Goal: Find specific page/section

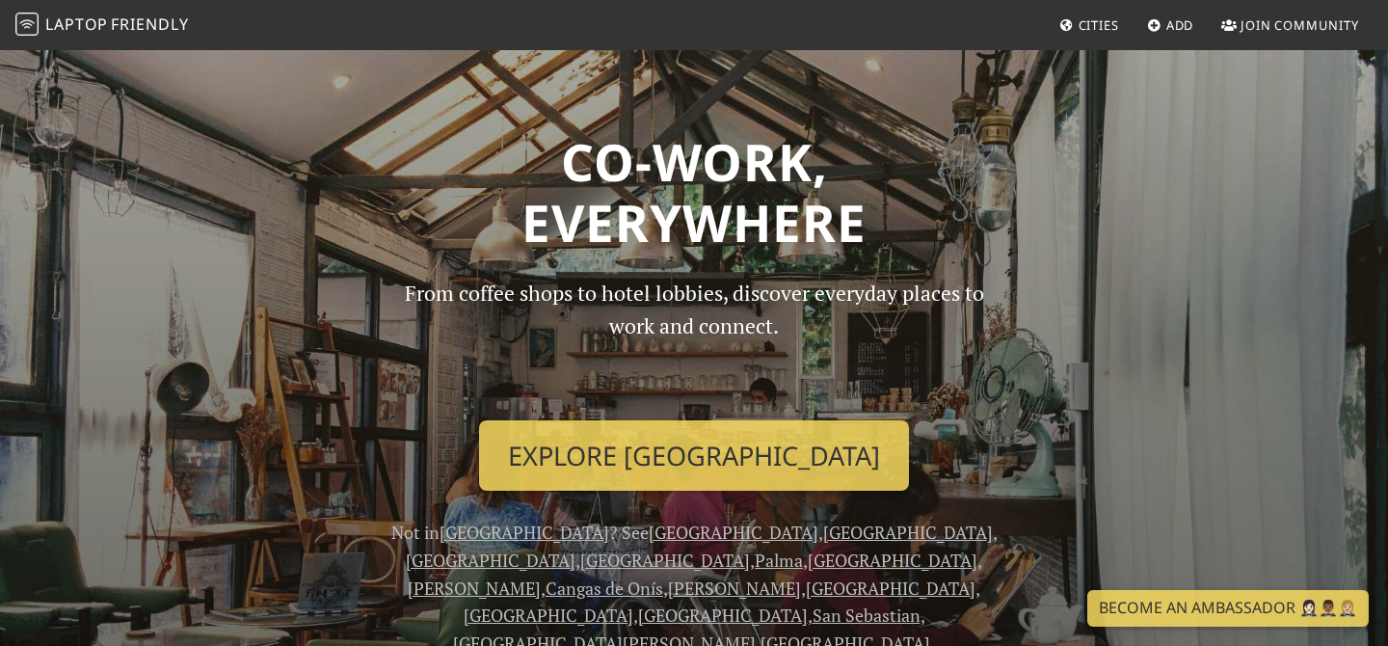
drag, startPoint x: 566, startPoint y: 151, endPoint x: 873, endPoint y: 226, distance: 316.3
click at [873, 226] on h1 "Co-work, Everywhere" at bounding box center [693, 192] width 1249 height 122
click at [919, 214] on h1 "Co-work, Everywhere" at bounding box center [693, 192] width 1249 height 122
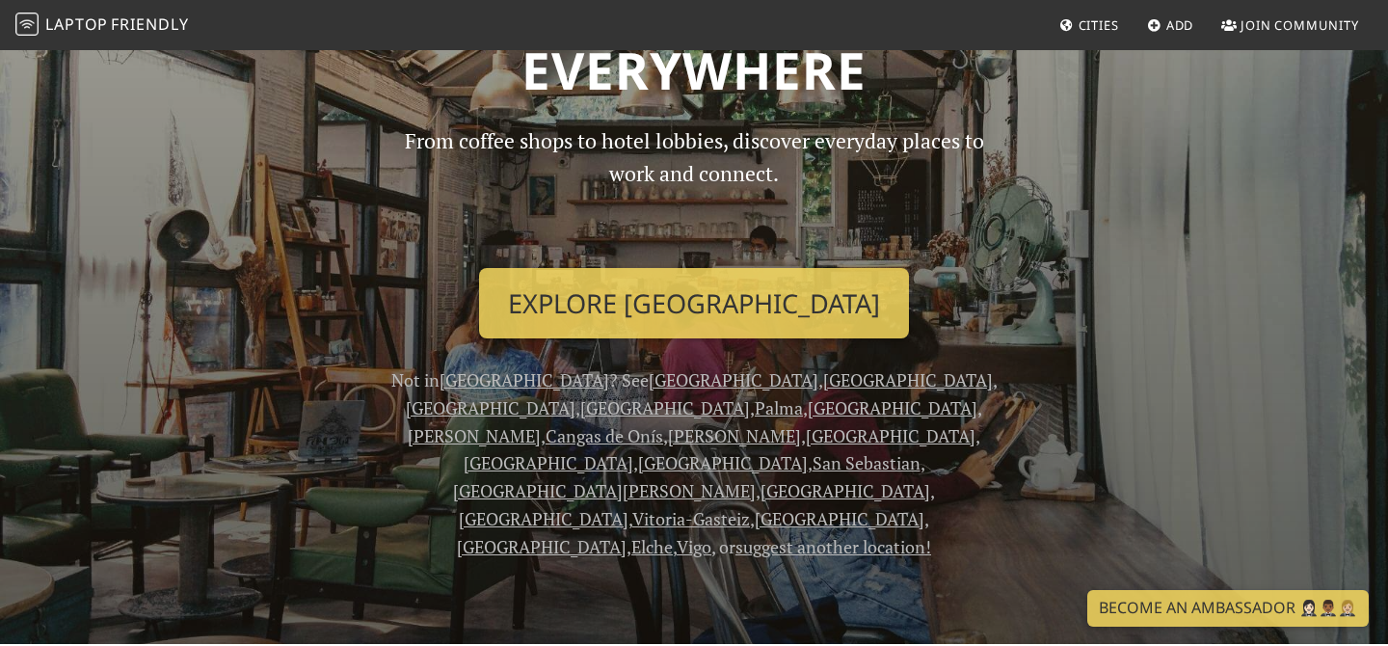
scroll to position [168, 0]
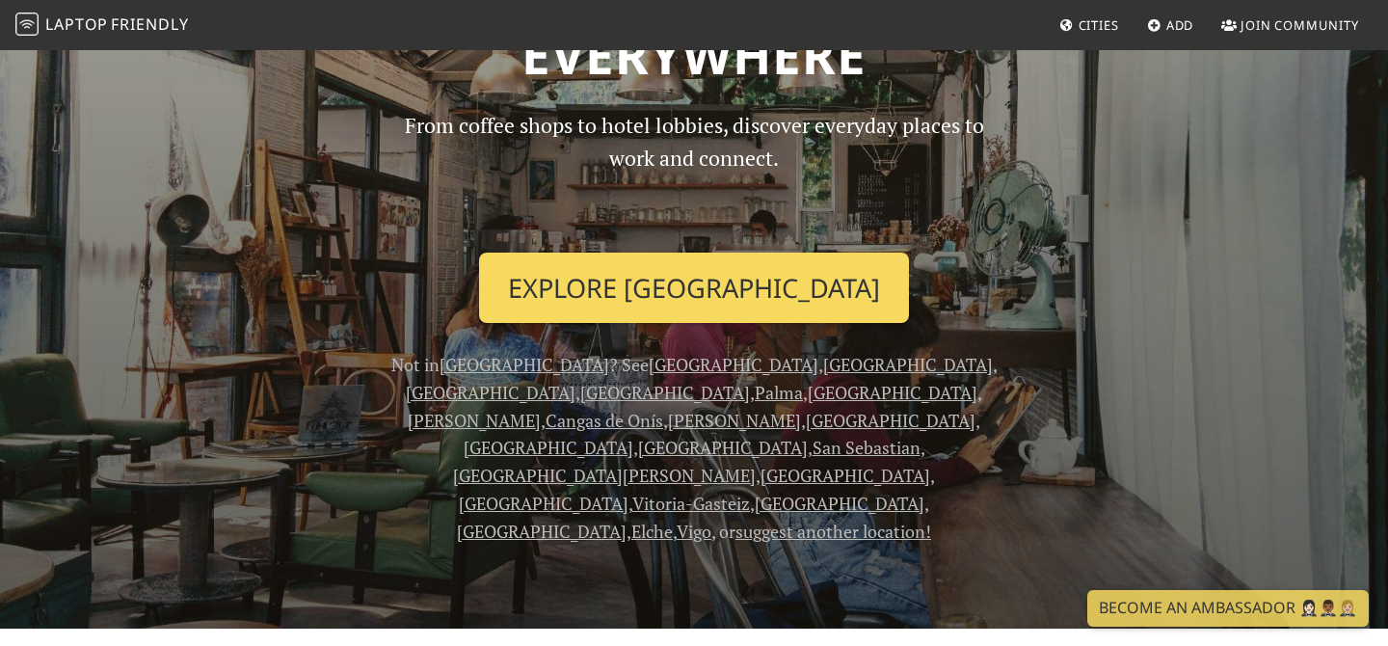
click at [746, 280] on link "Explore [GEOGRAPHIC_DATA]" at bounding box center [694, 288] width 430 height 71
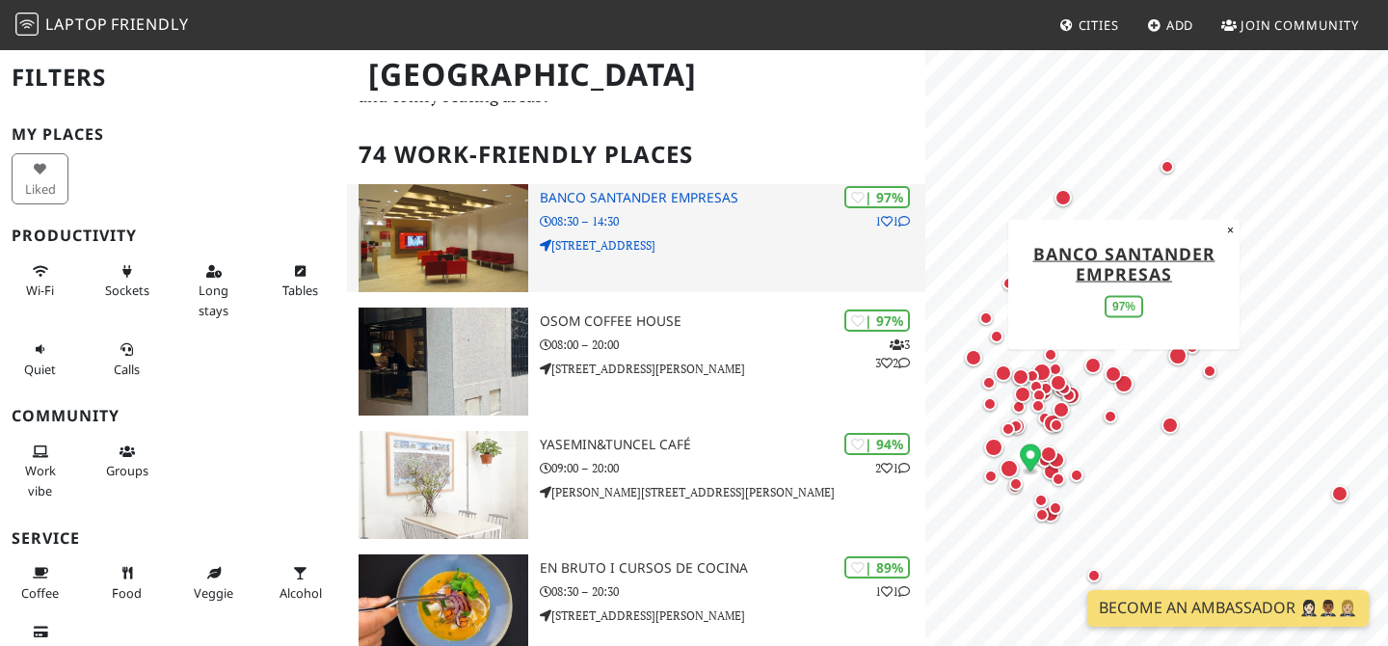
scroll to position [223, 0]
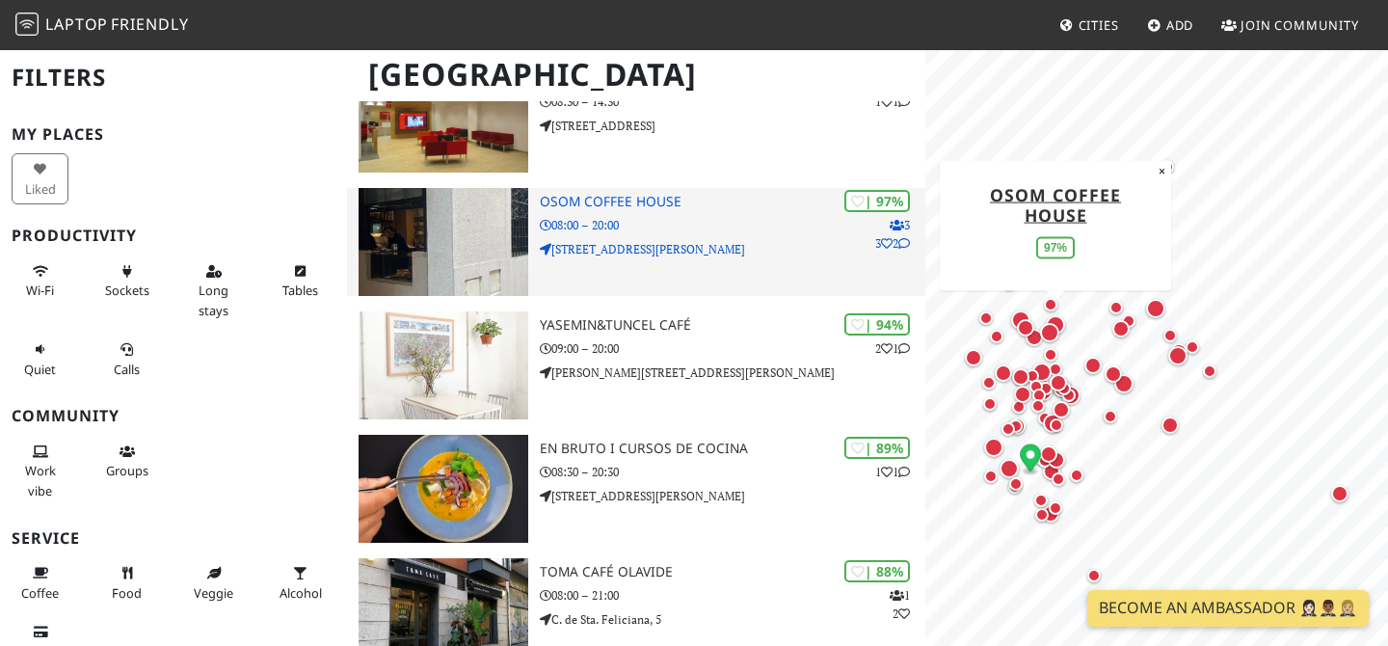
click at [796, 256] on p "C. del Castillo, 22" at bounding box center [733, 249] width 386 height 18
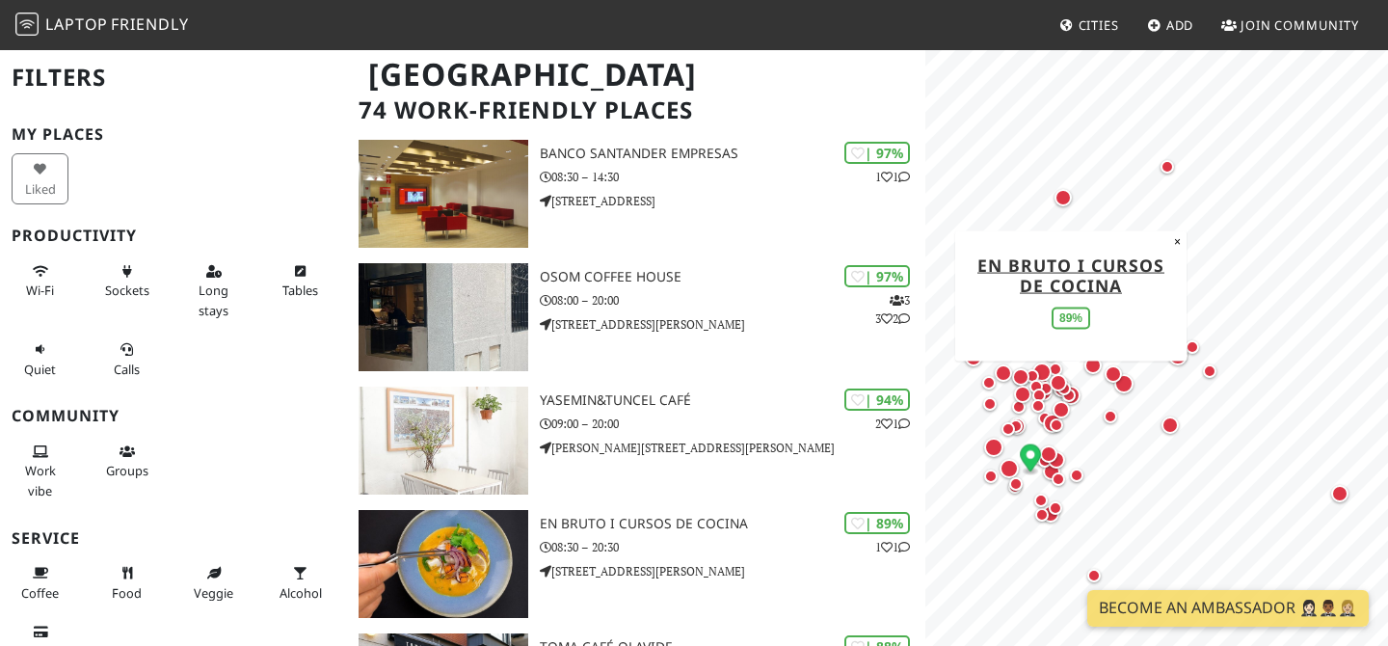
scroll to position [134, 0]
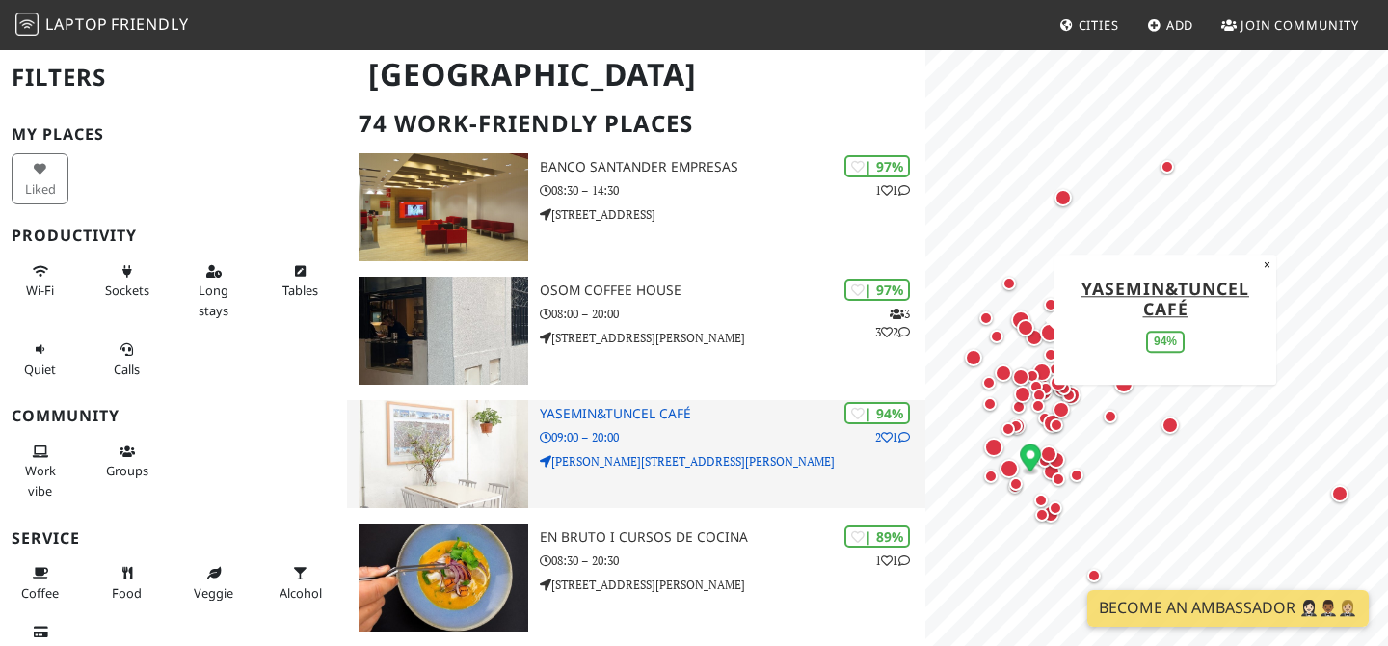
click at [611, 436] on p "09:00 – 20:00" at bounding box center [733, 437] width 386 height 18
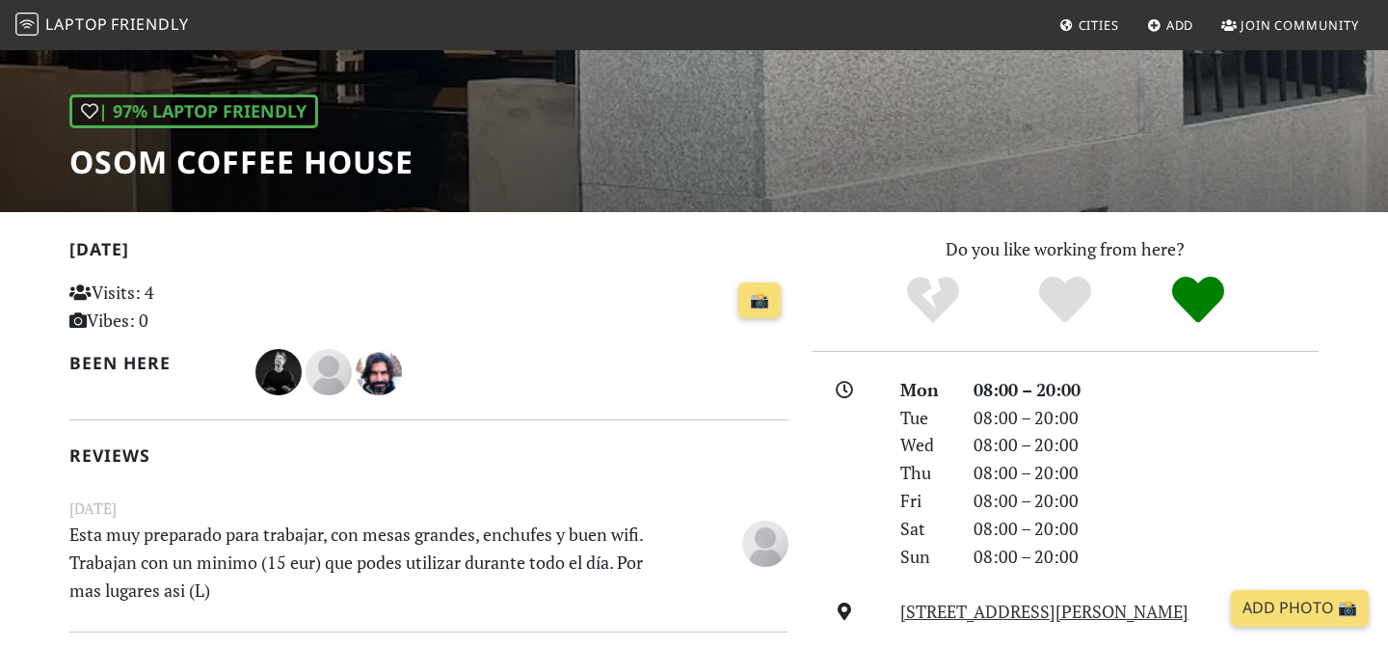
scroll to position [168, 0]
